Goal: Transaction & Acquisition: Book appointment/travel/reservation

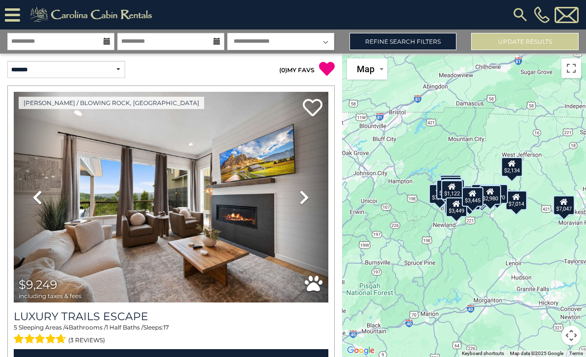
click at [309, 202] on icon at bounding box center [304, 197] width 10 height 16
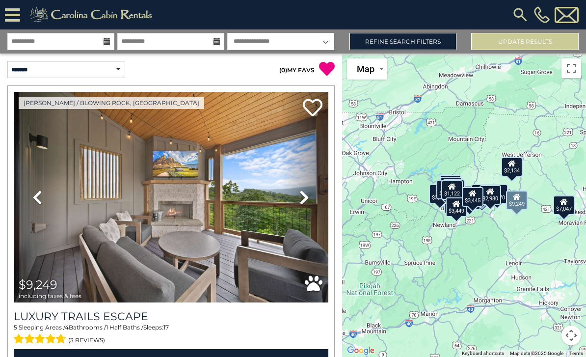
click at [302, 196] on icon at bounding box center [304, 197] width 10 height 16
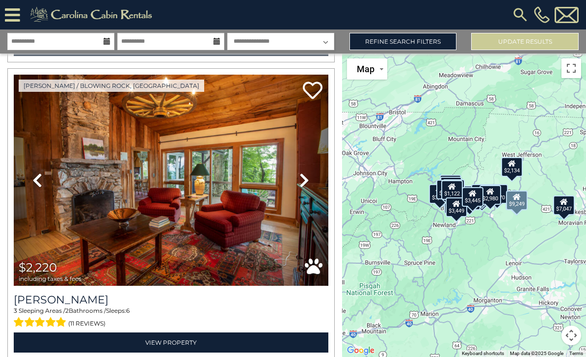
scroll to position [314, 0]
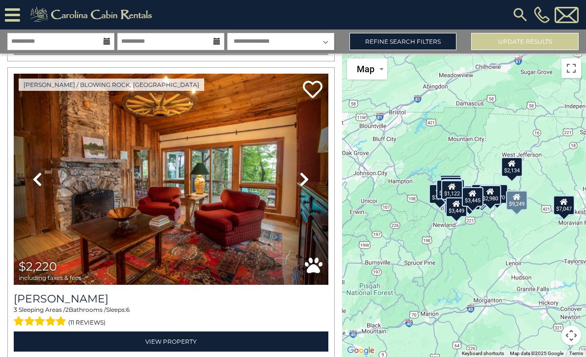
click at [420, 40] on link "Refine Search Filters" at bounding box center [402, 41] width 107 height 17
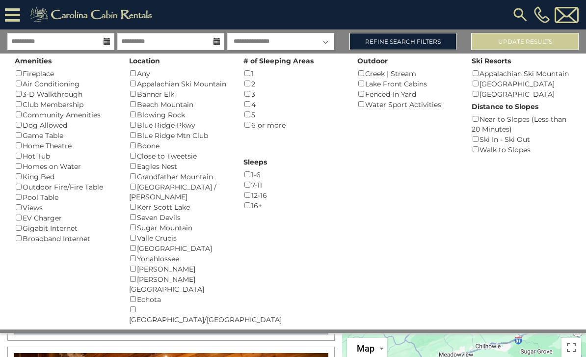
click at [73, 14] on img at bounding box center [92, 15] width 135 height 20
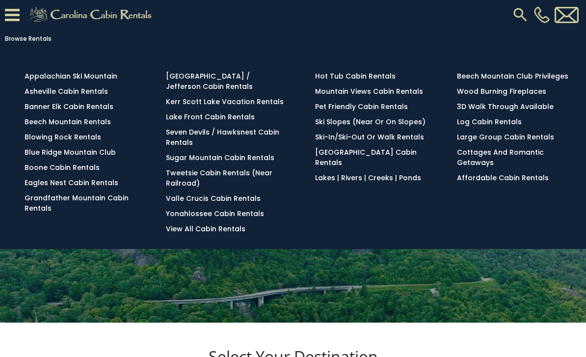
click at [369, 110] on link "Pet Friendly Cabin Rentals" at bounding box center [361, 107] width 93 height 10
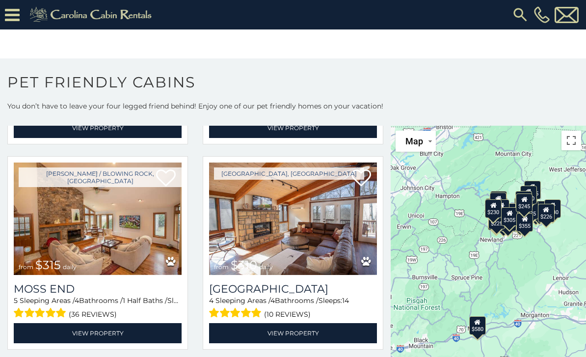
scroll to position [631, 0]
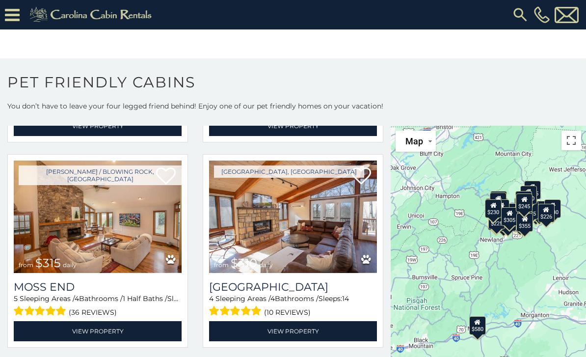
click at [571, 139] on button "Toggle fullscreen view" at bounding box center [571, 141] width 20 height 20
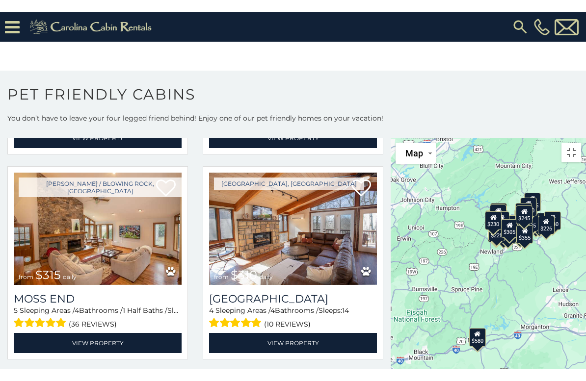
scroll to position [12, 0]
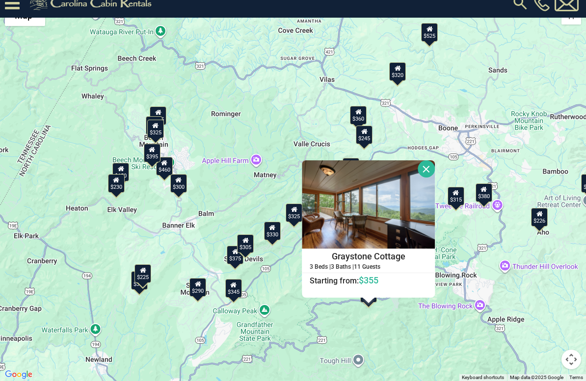
click at [435, 175] on button "Close" at bounding box center [426, 168] width 17 height 17
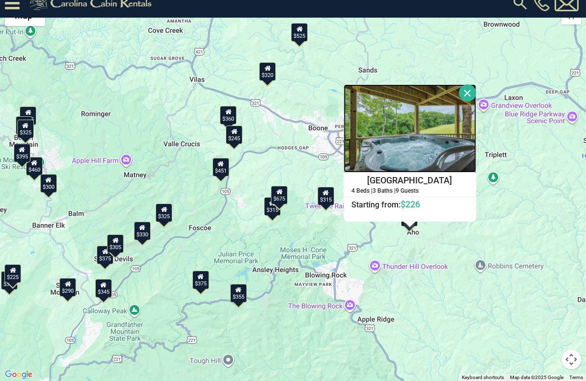
click at [343, 166] on img at bounding box center [409, 128] width 132 height 88
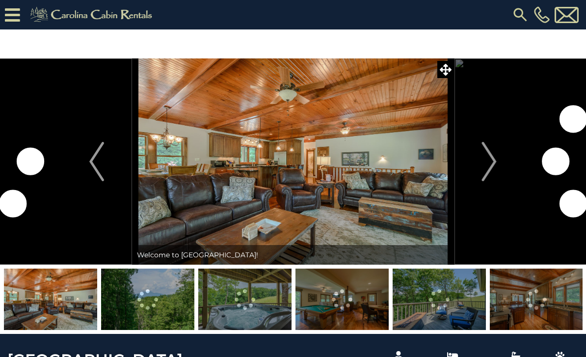
click at [484, 172] on img "Next" at bounding box center [489, 161] width 15 height 39
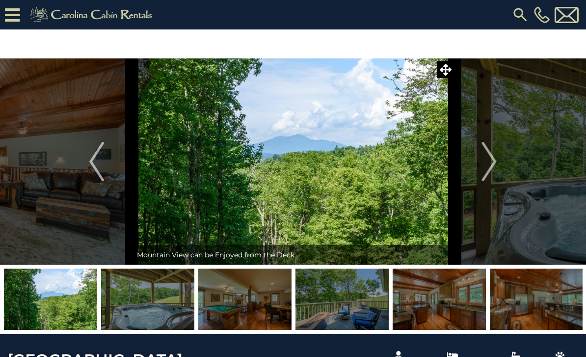
click at [482, 175] on img "Next" at bounding box center [489, 161] width 15 height 39
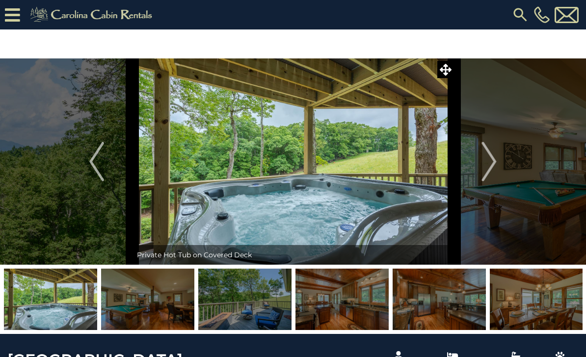
click at [483, 173] on img "Next" at bounding box center [489, 161] width 15 height 39
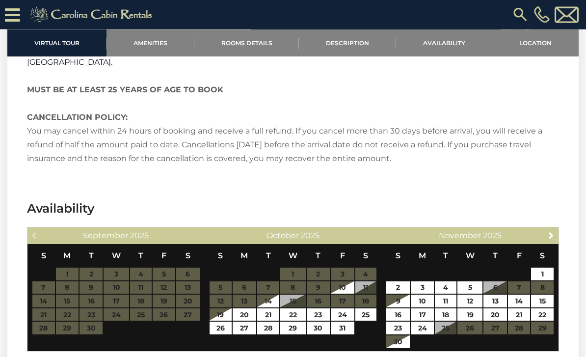
scroll to position [1459, 0]
